Goal: Check status

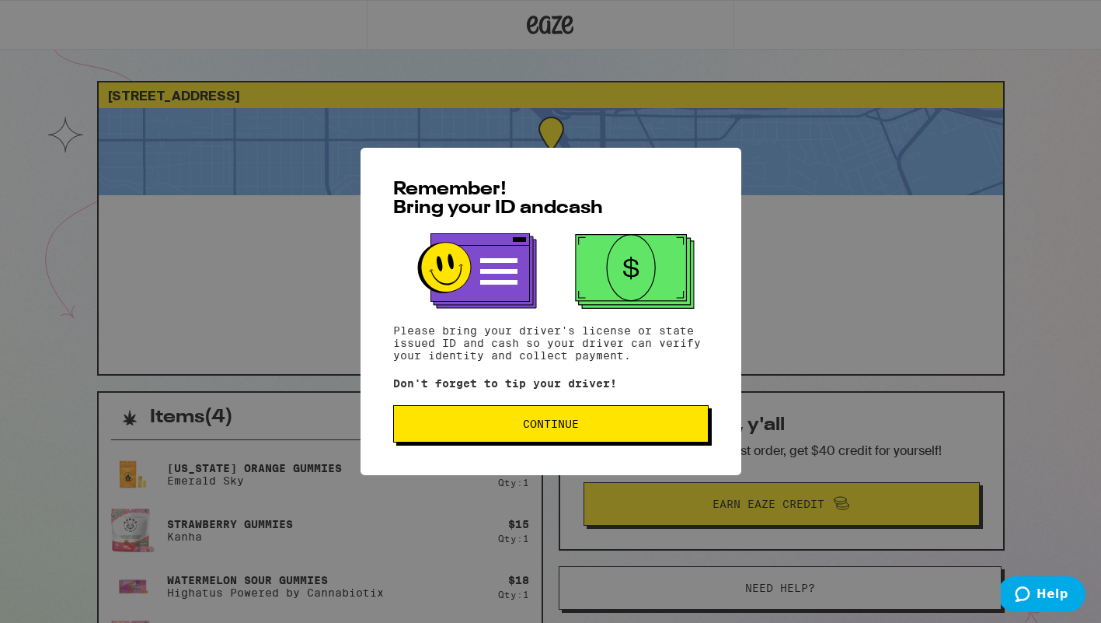
click at [557, 425] on span "Continue" at bounding box center [551, 423] width 56 height 11
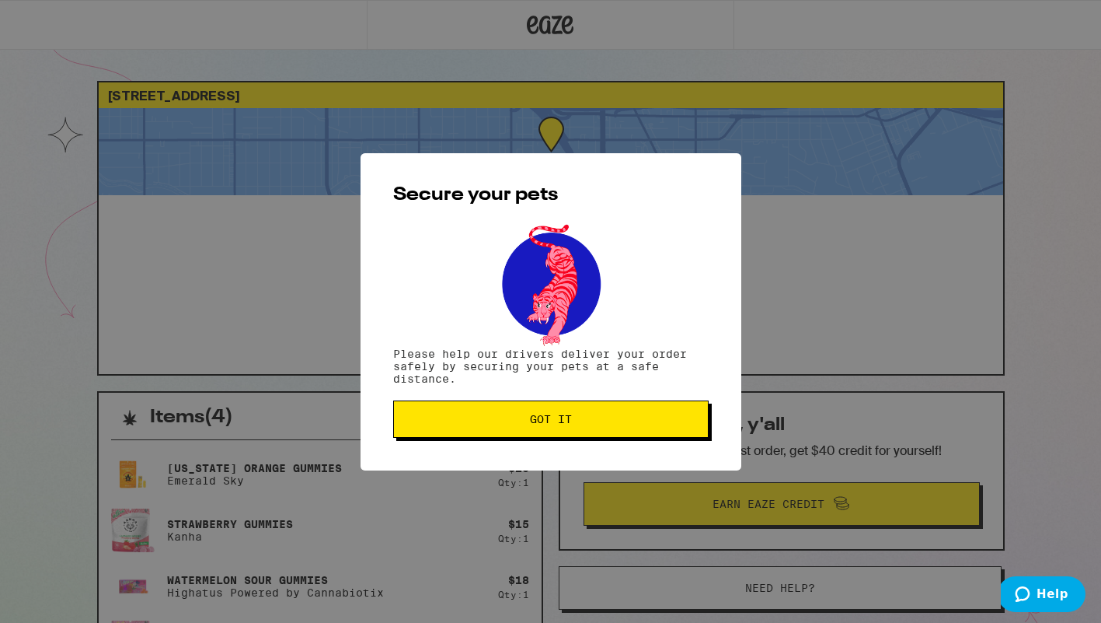
click at [557, 424] on span "Got it" at bounding box center [551, 418] width 42 height 11
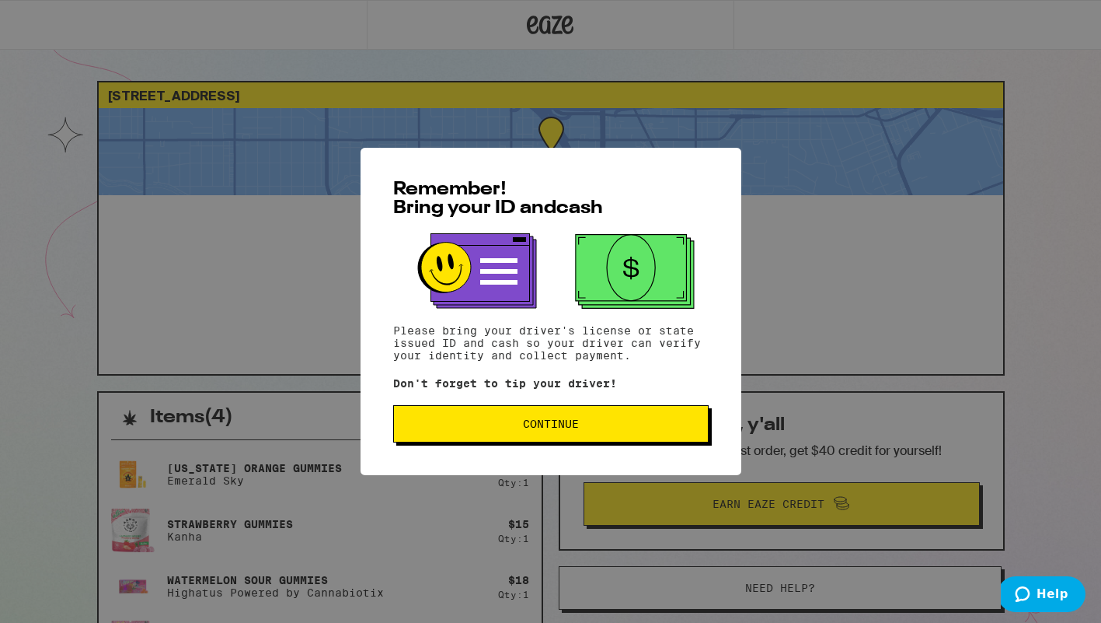
click at [592, 427] on span "Continue" at bounding box center [550, 423] width 289 height 11
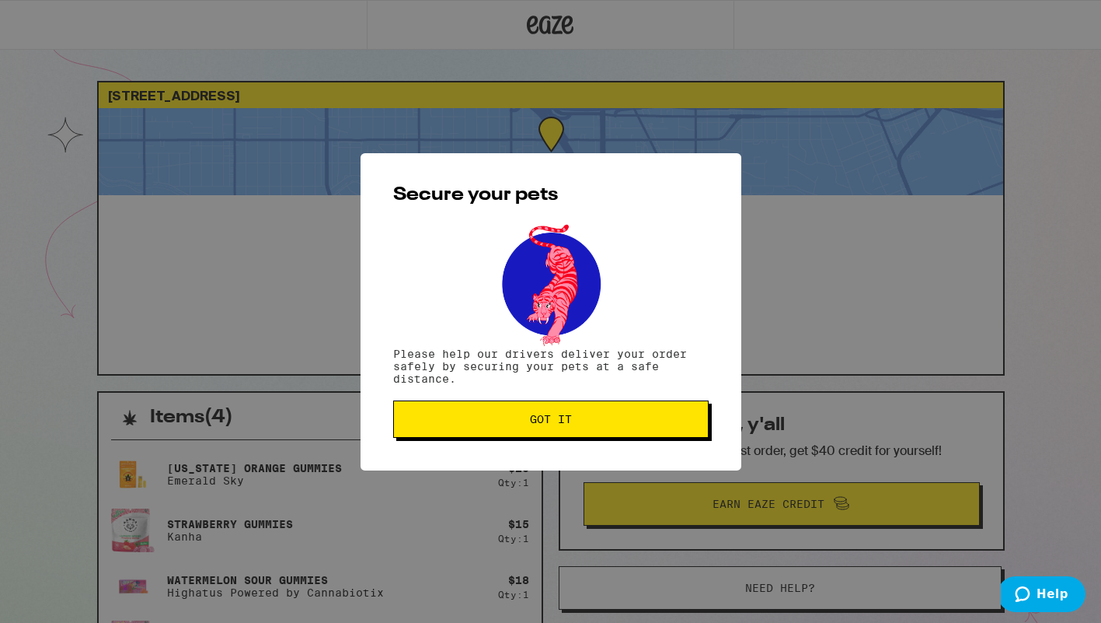
click at [592, 427] on button "Got it" at bounding box center [551, 418] width 316 height 37
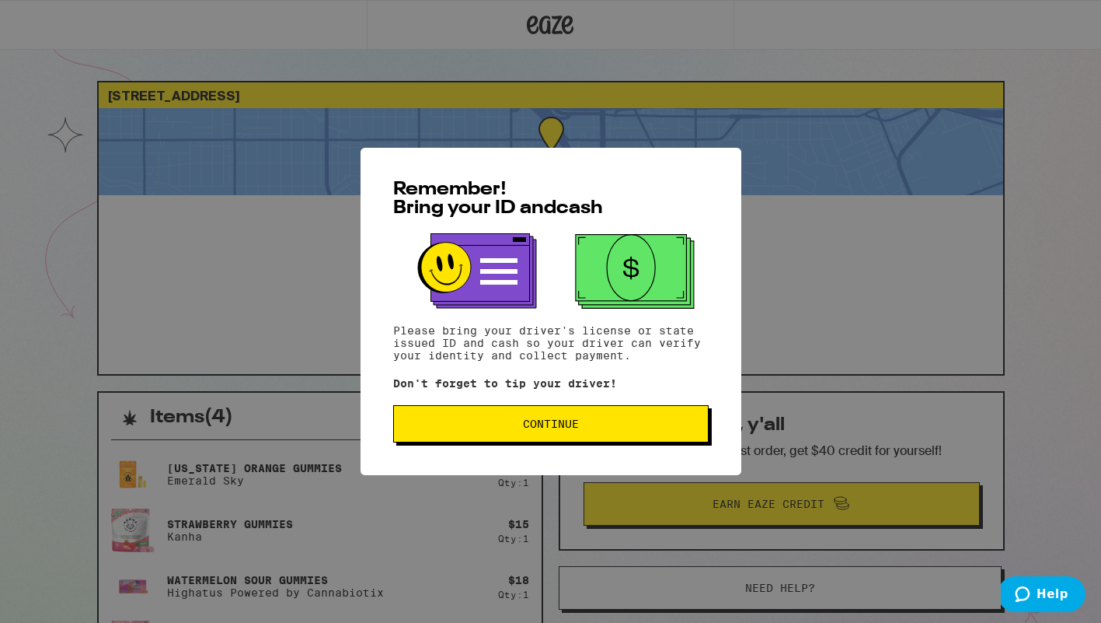
click at [559, 414] on button "Continue" at bounding box center [551, 423] width 316 height 37
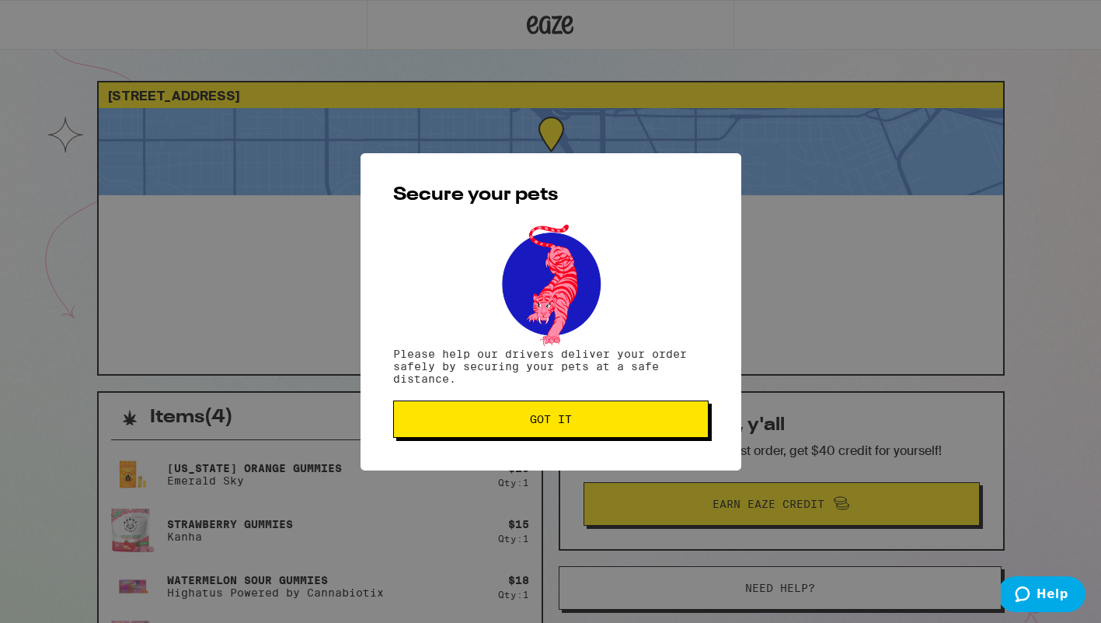
click at [559, 414] on span "Got it" at bounding box center [551, 418] width 42 height 11
